Goal: Task Accomplishment & Management: Manage account settings

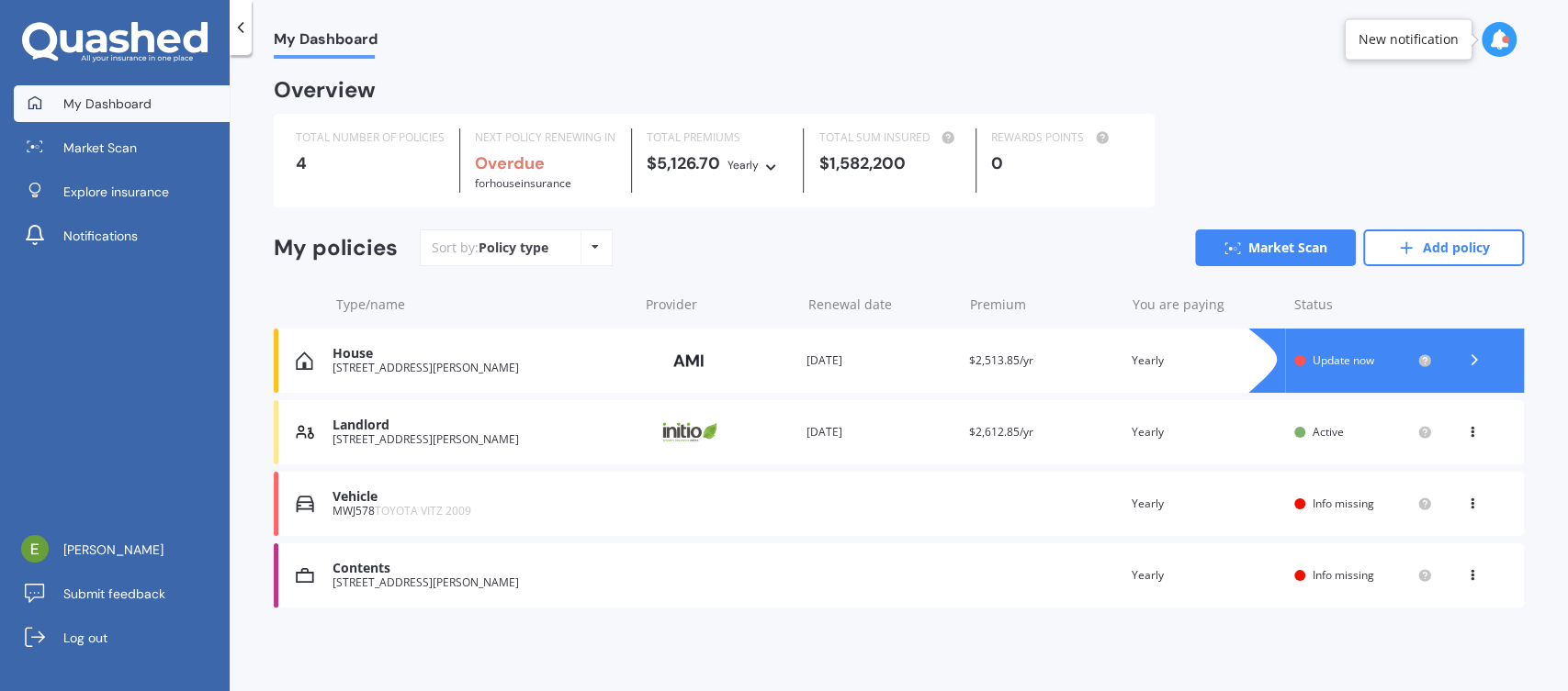
click at [1491, 40] on icon at bounding box center [1500, 39] width 21 height 21
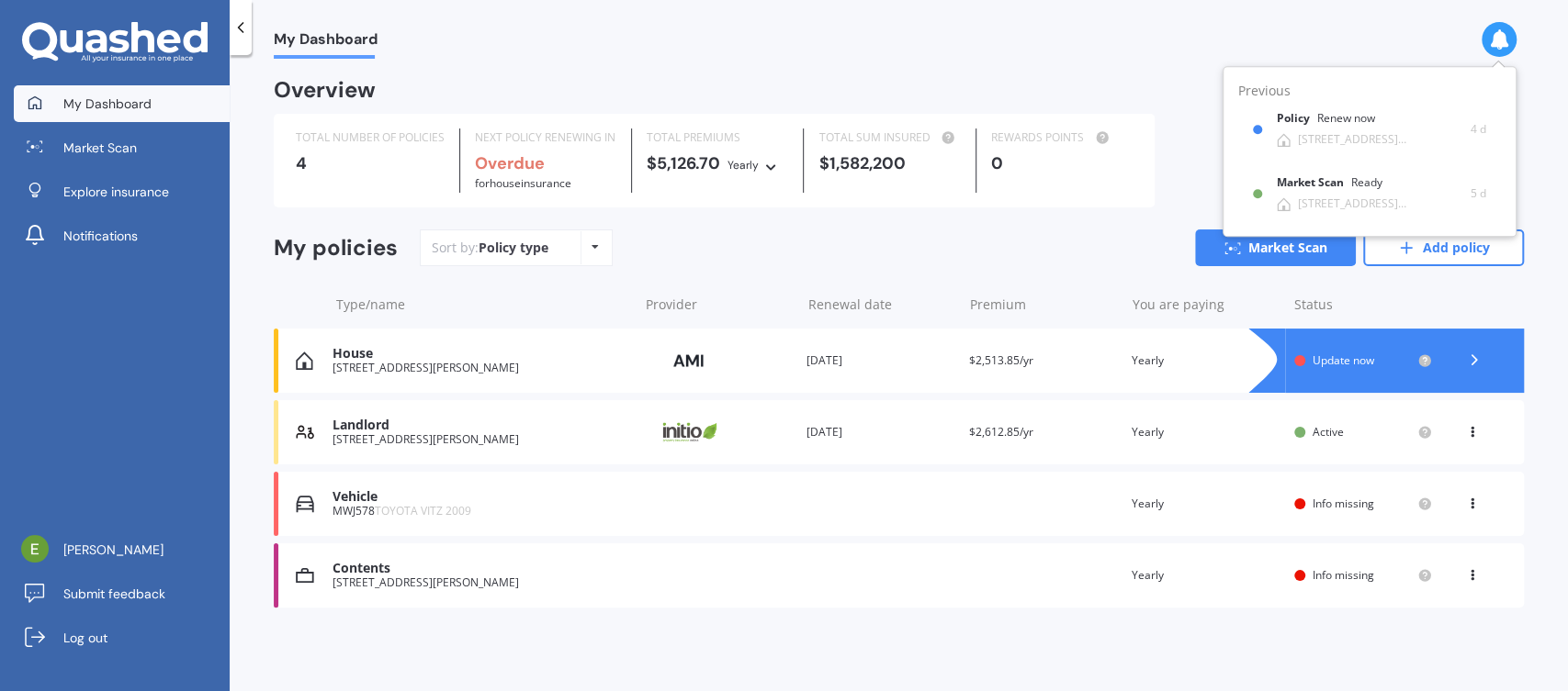
click at [1491, 40] on icon at bounding box center [1500, 39] width 21 height 21
